Goal: Transaction & Acquisition: Book appointment/travel/reservation

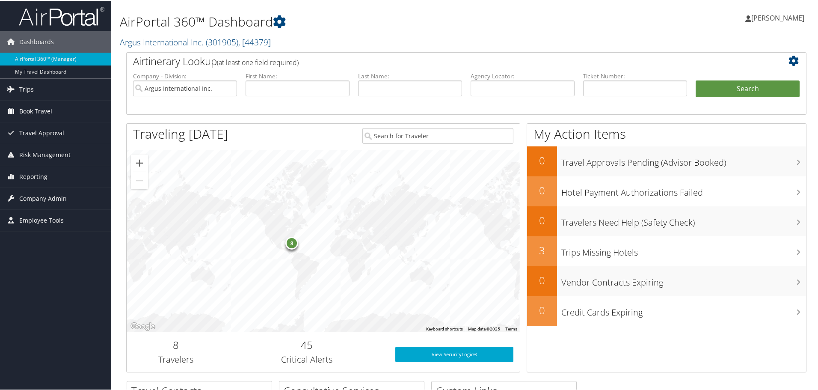
click at [46, 108] on span "Book Travel" at bounding box center [35, 110] width 33 height 21
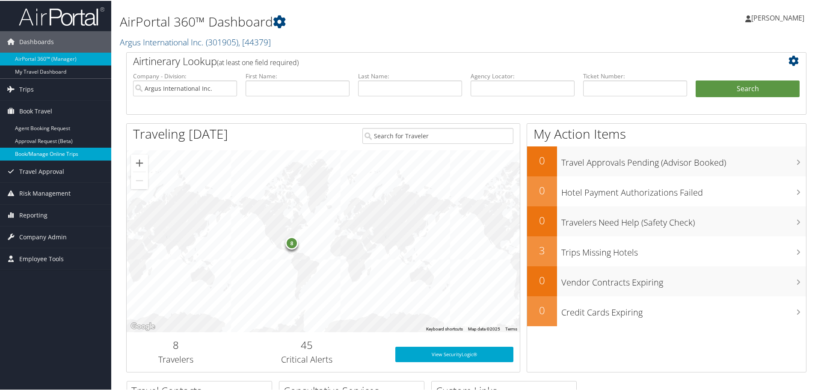
click at [45, 153] on link "Book/Manage Online Trips" at bounding box center [55, 153] width 111 height 13
